Goal: Obtain resource: Obtain resource

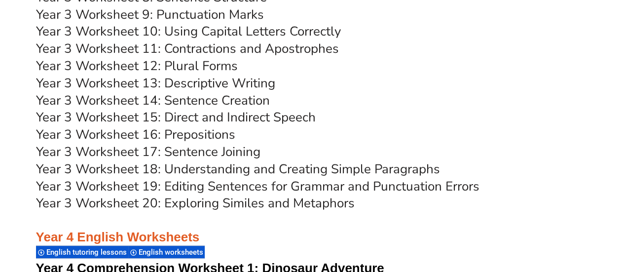
scroll to position [3795, 0]
click at [211, 170] on link "Year 3 Worksheet 18: Understanding and Creating Simple Paragraphs" at bounding box center [238, 168] width 404 height 17
click at [193, 67] on link "Year 3 Worksheet 12: Plural Forms" at bounding box center [137, 65] width 202 height 17
click at [169, 80] on link "Year 3 Worksheet 13: Descriptive Writing" at bounding box center [155, 82] width 239 height 17
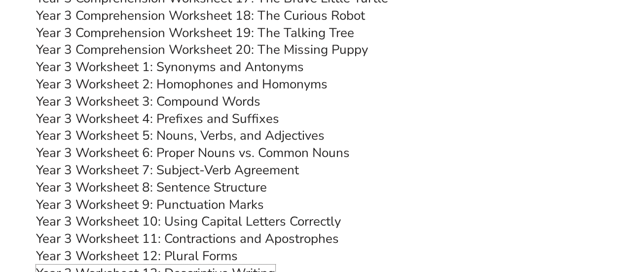
scroll to position [3598, 0]
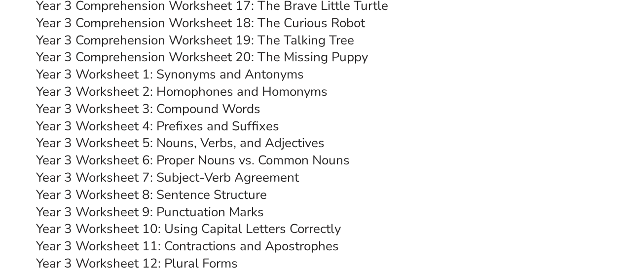
click at [213, 75] on link "Year 3 Worksheet 1: Synonyms and Antonyms" at bounding box center [170, 74] width 268 height 17
click at [214, 93] on link "Year 3 Worksheet 2: Homophones and Homonyms" at bounding box center [182, 91] width 292 height 17
click at [227, 92] on link "Year 3 Worksheet 2: Homophones and Homonyms" at bounding box center [182, 91] width 292 height 17
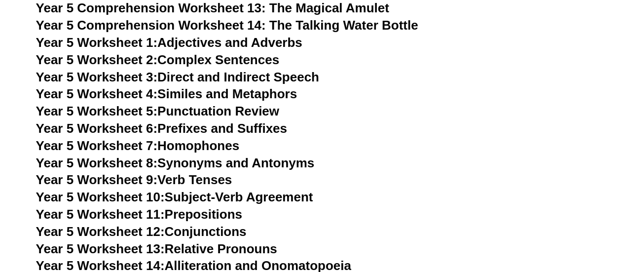
scroll to position [4979, 0]
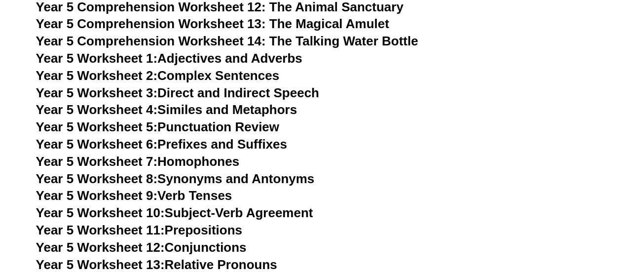
click at [208, 59] on link "Year 5 Worksheet 1: Adjectives and Adverbs" at bounding box center [169, 58] width 266 height 15
click at [219, 75] on link "Year 5 Worksheet 2: Complex Sentences" at bounding box center [157, 75] width 243 height 15
click at [228, 93] on link "Year 5 Worksheet 3: Direct and Indirect Speech" at bounding box center [177, 92] width 283 height 15
